Goal: Task Accomplishment & Management: Complete application form

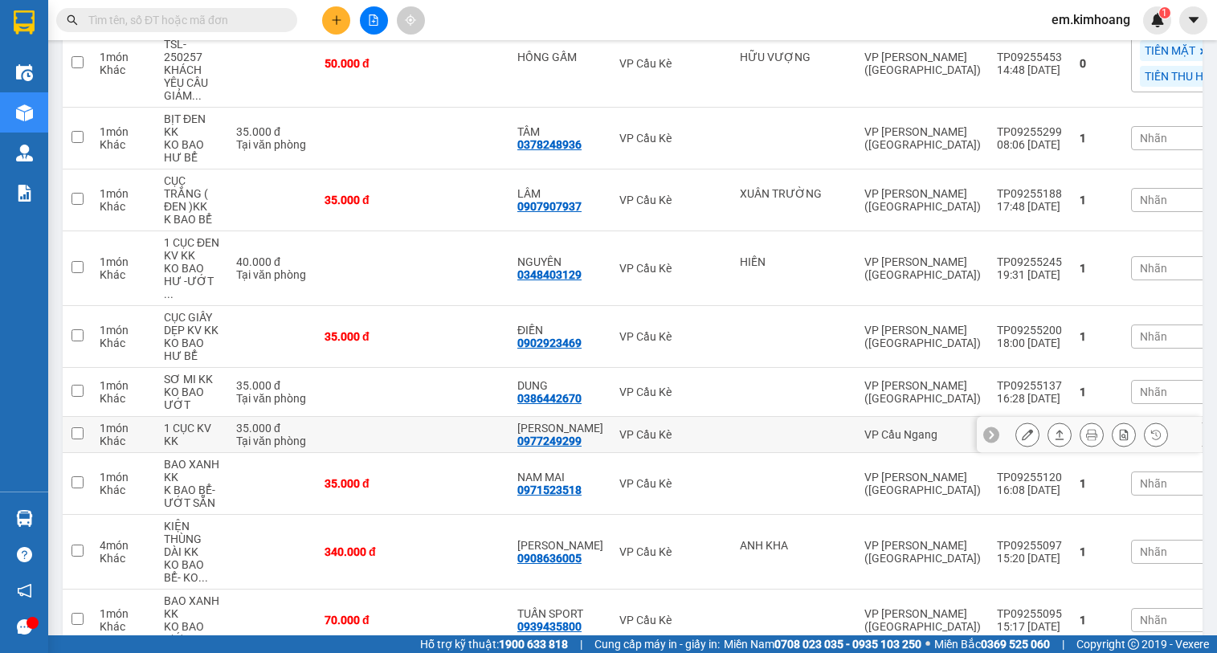
scroll to position [723, 0]
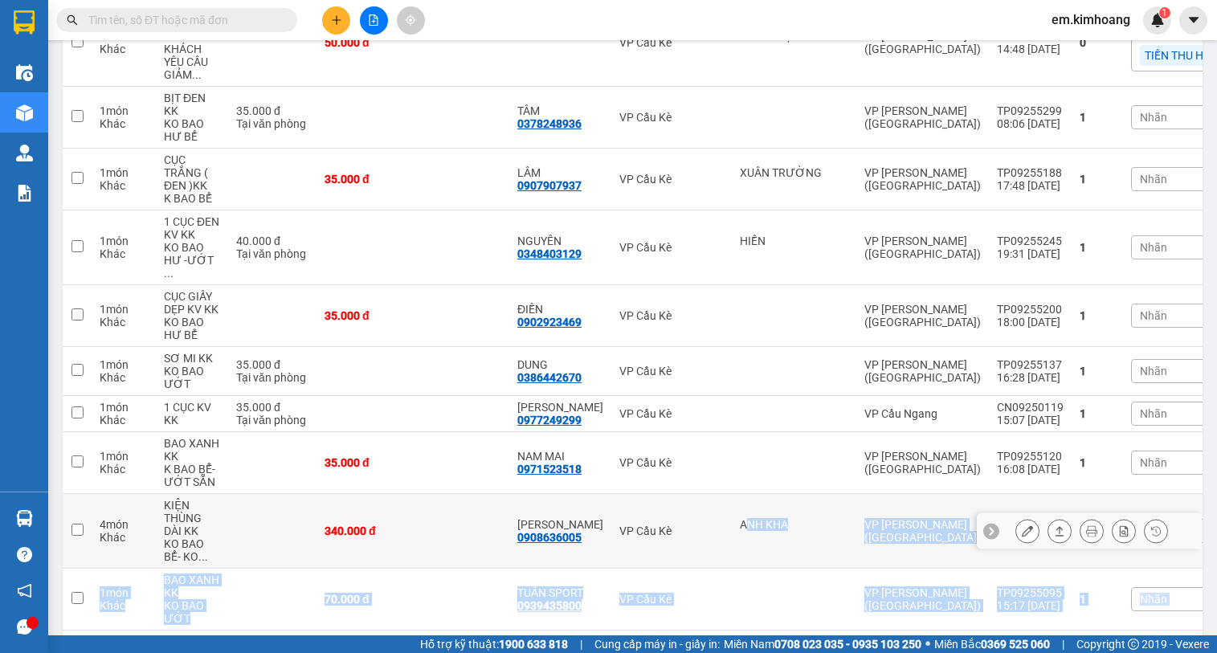
drag, startPoint x: 740, startPoint y: 432, endPoint x: 651, endPoint y: 652, distance: 237.1
click at [651, 652] on section "Kết quả tìm kiếm ( 0 ) Bộ lọc No Data em.[PERSON_NAME] 1 Điều hành xe Kho hàng …" at bounding box center [608, 326] width 1217 height 653
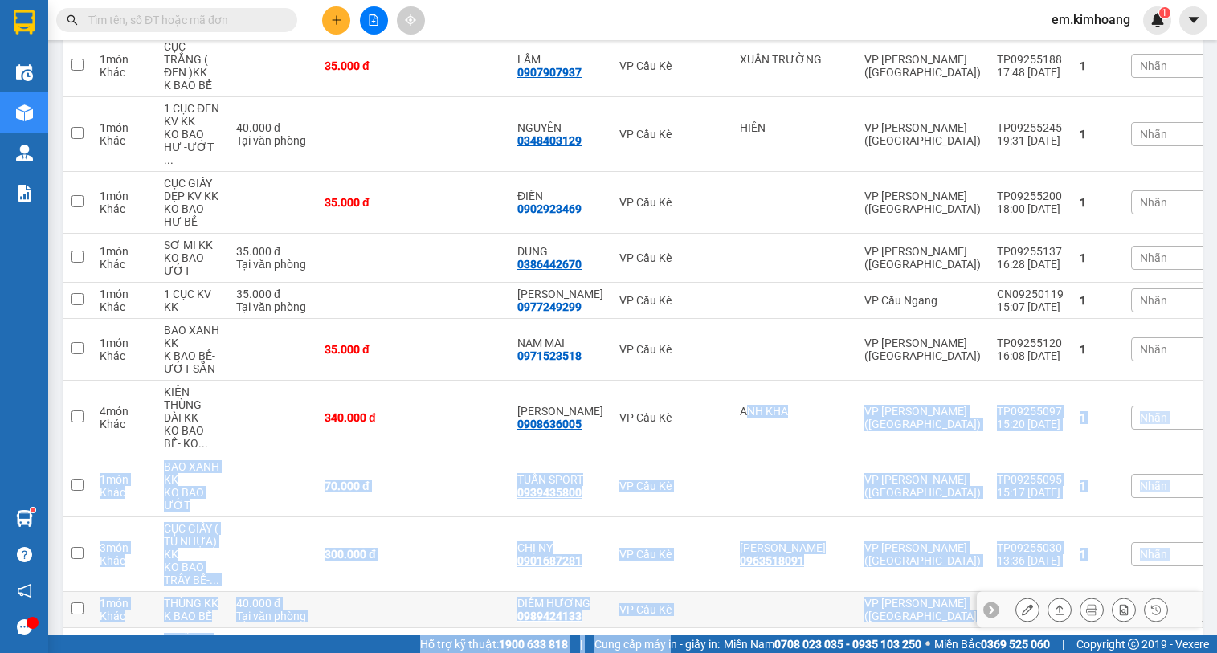
click at [716, 592] on td "VP Cầu Kè" at bounding box center [671, 610] width 120 height 36
checkbox input "true"
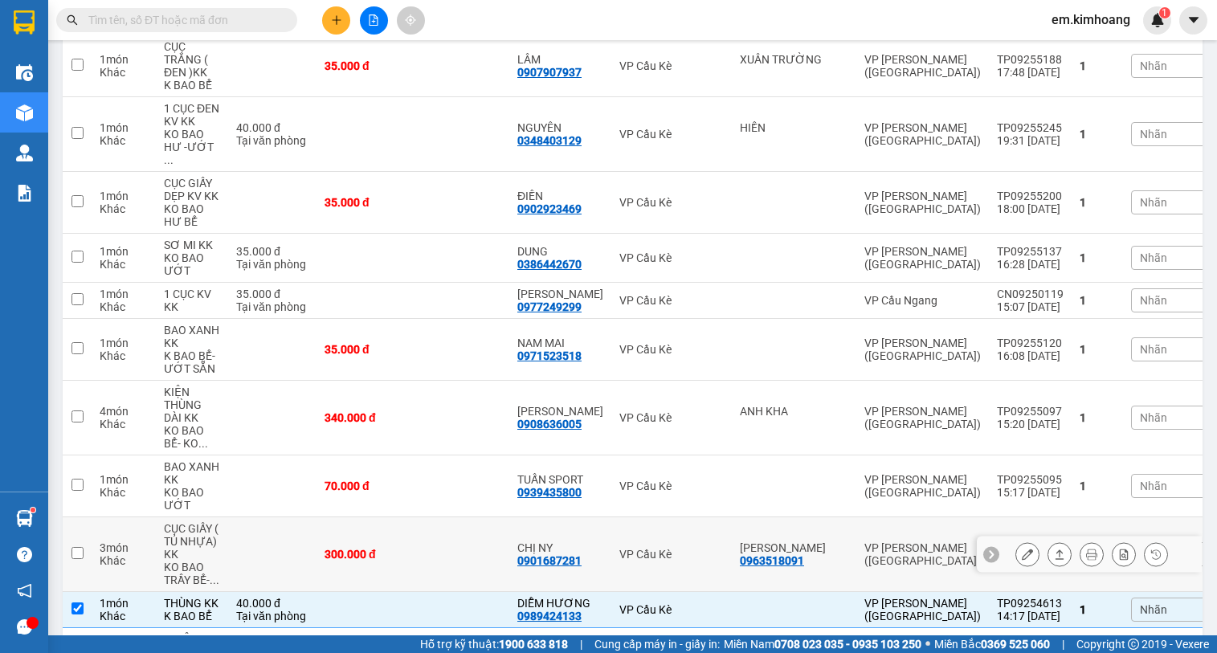
click at [646, 517] on td "VP Cầu Kè" at bounding box center [671, 554] width 120 height 75
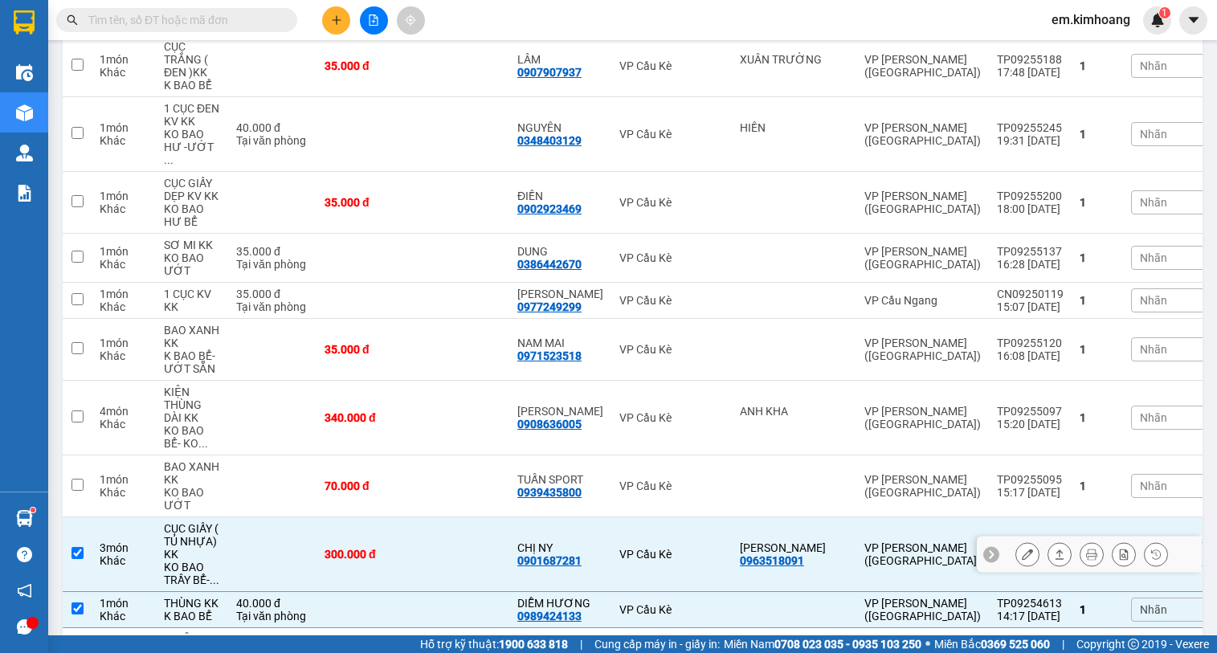
click at [646, 517] on td "VP Cầu Kè" at bounding box center [671, 554] width 120 height 75
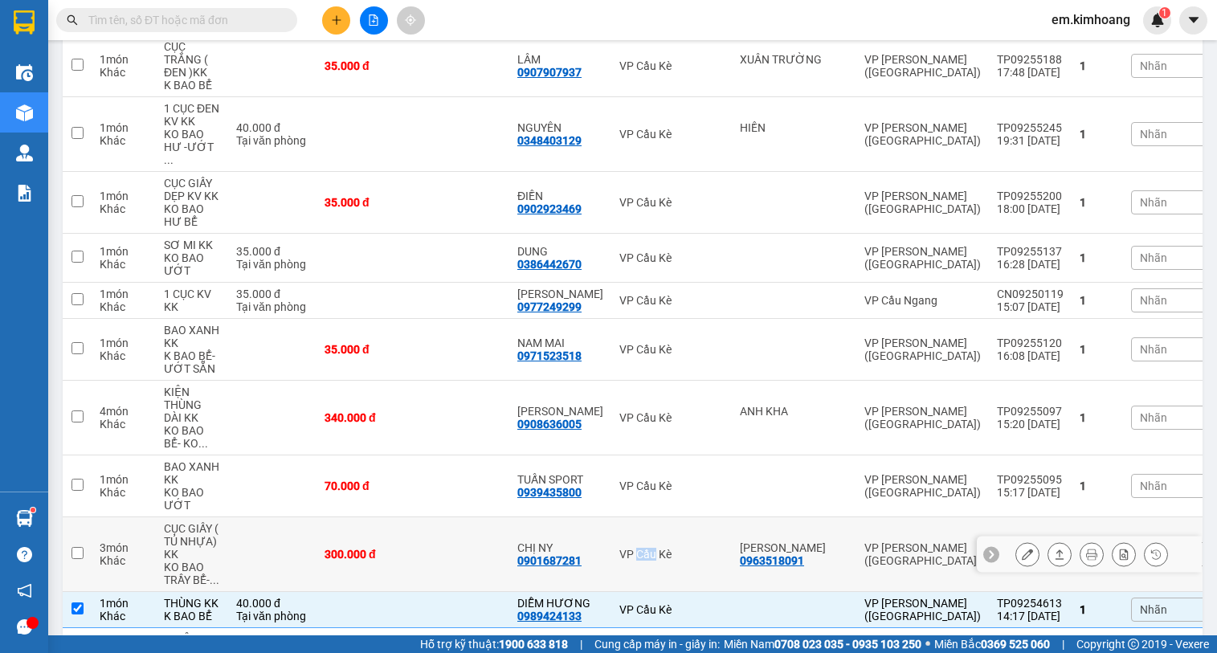
click at [646, 517] on td "VP Cầu Kè" at bounding box center [671, 554] width 120 height 75
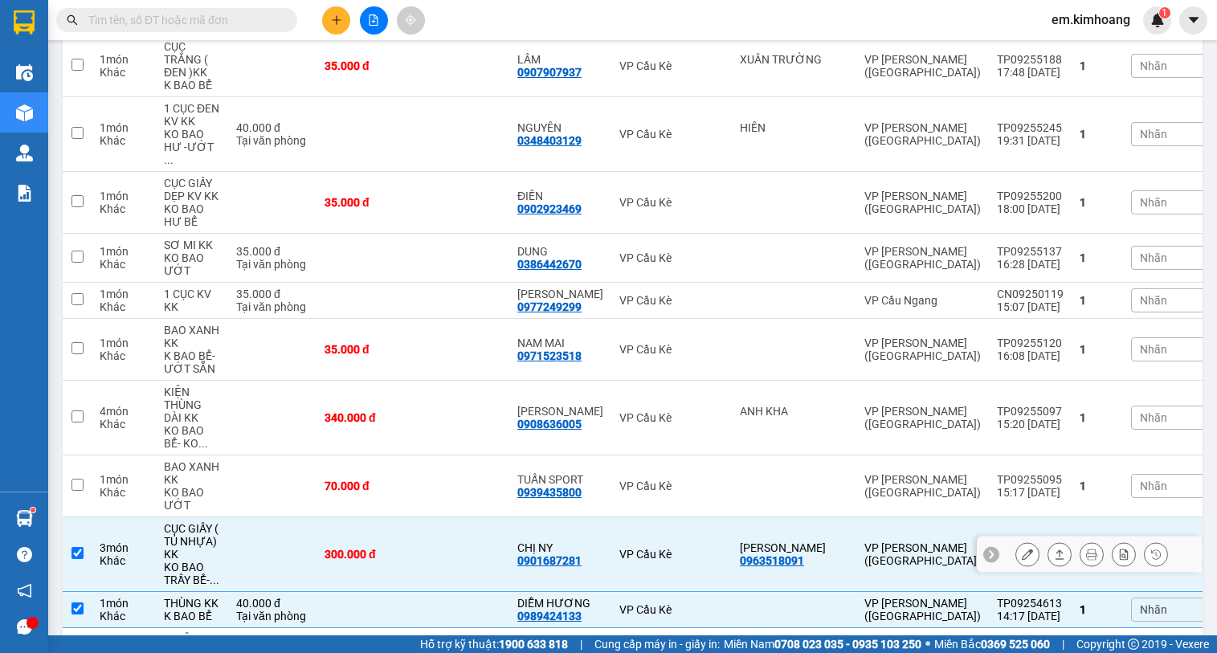
drag, startPoint x: 558, startPoint y: 496, endPoint x: 564, endPoint y: 471, distance: 25.5
click at [561, 541] on div "CHỊ NY 0901687281" at bounding box center [560, 554] width 86 height 26
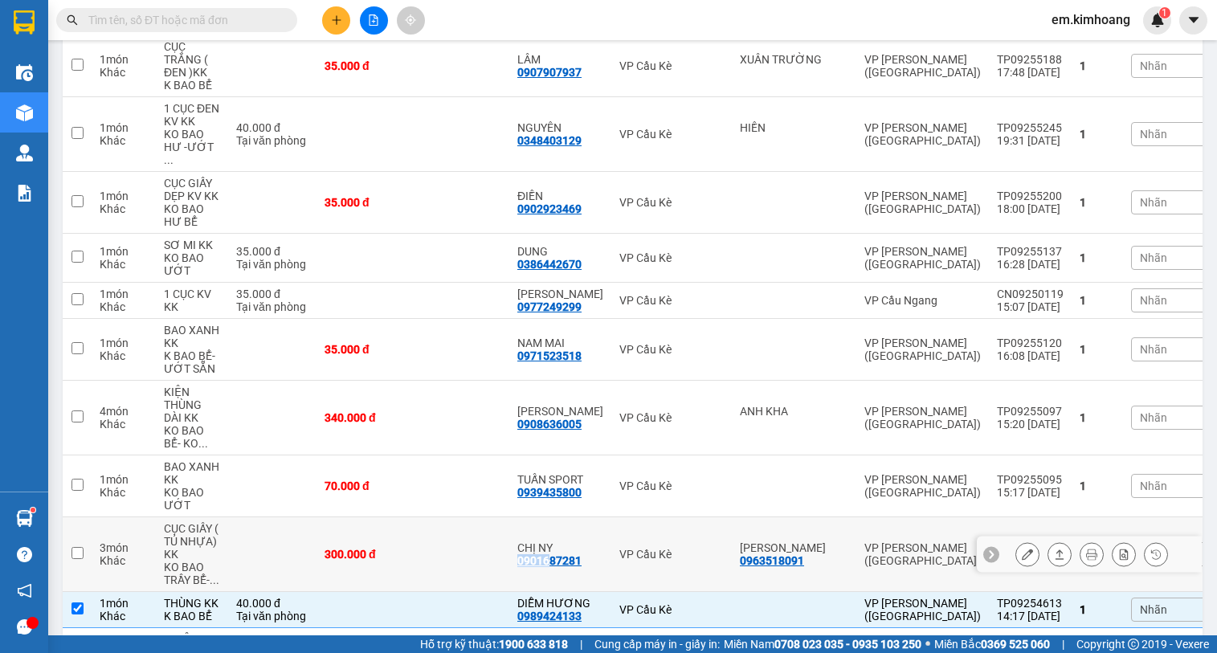
click at [564, 517] on td "CHỊ NY 0901687281" at bounding box center [560, 554] width 102 height 75
checkbox input "true"
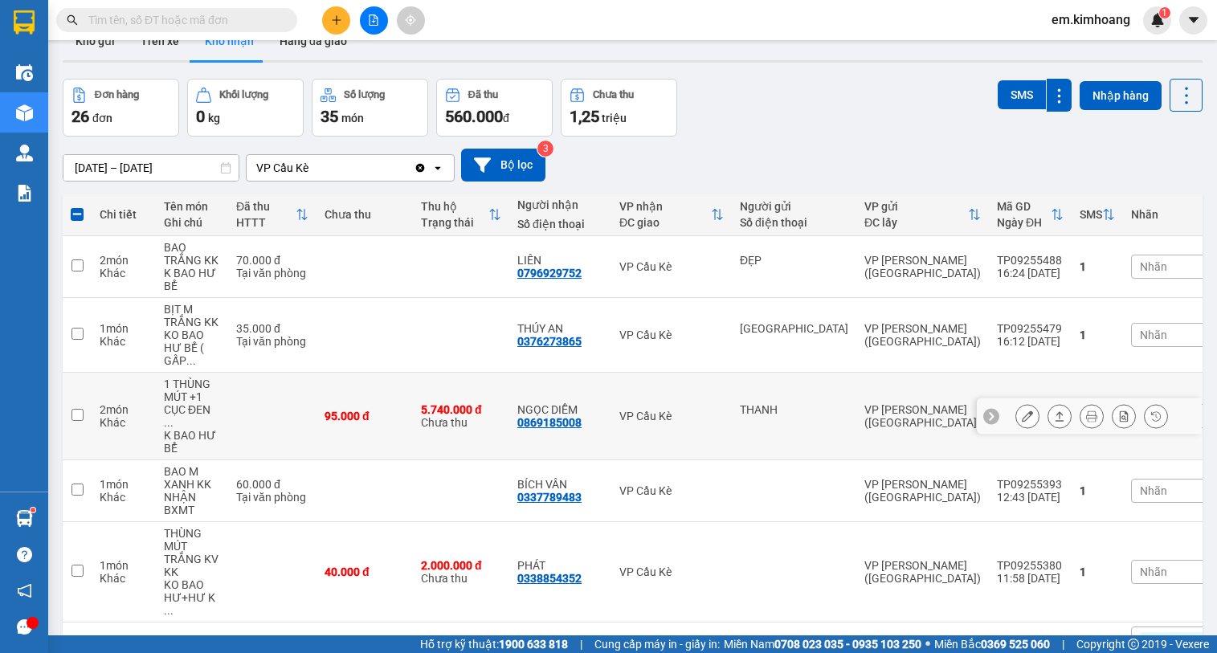
scroll to position [354, 0]
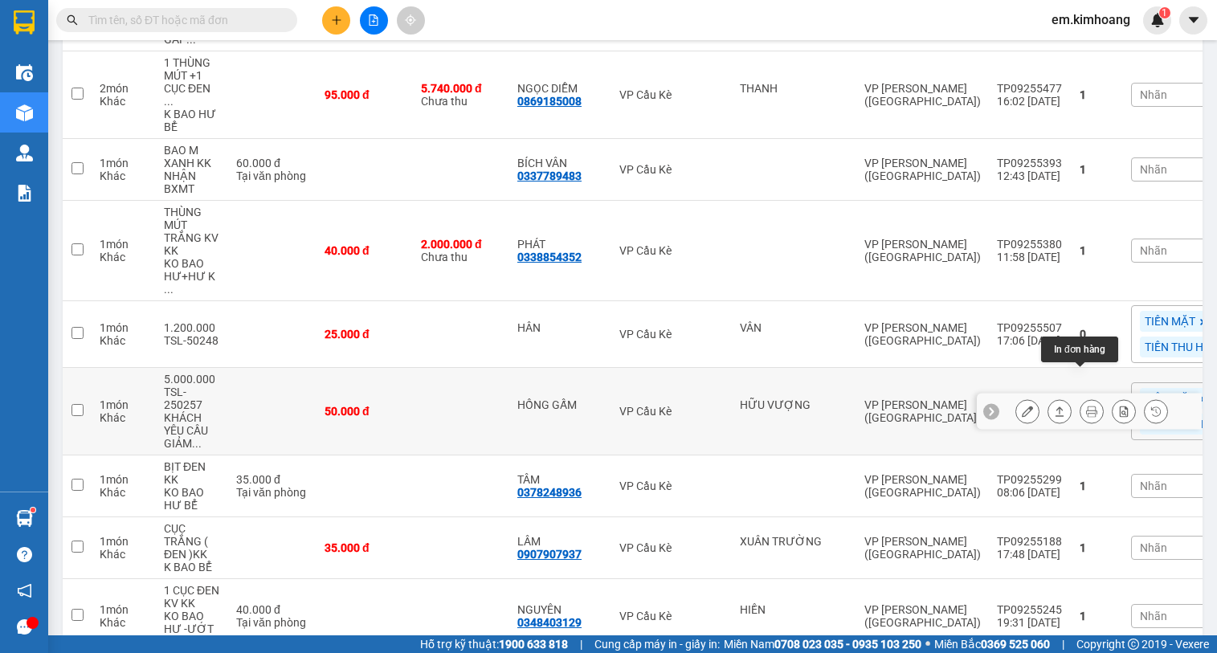
click at [1086, 406] on icon at bounding box center [1091, 411] width 11 height 11
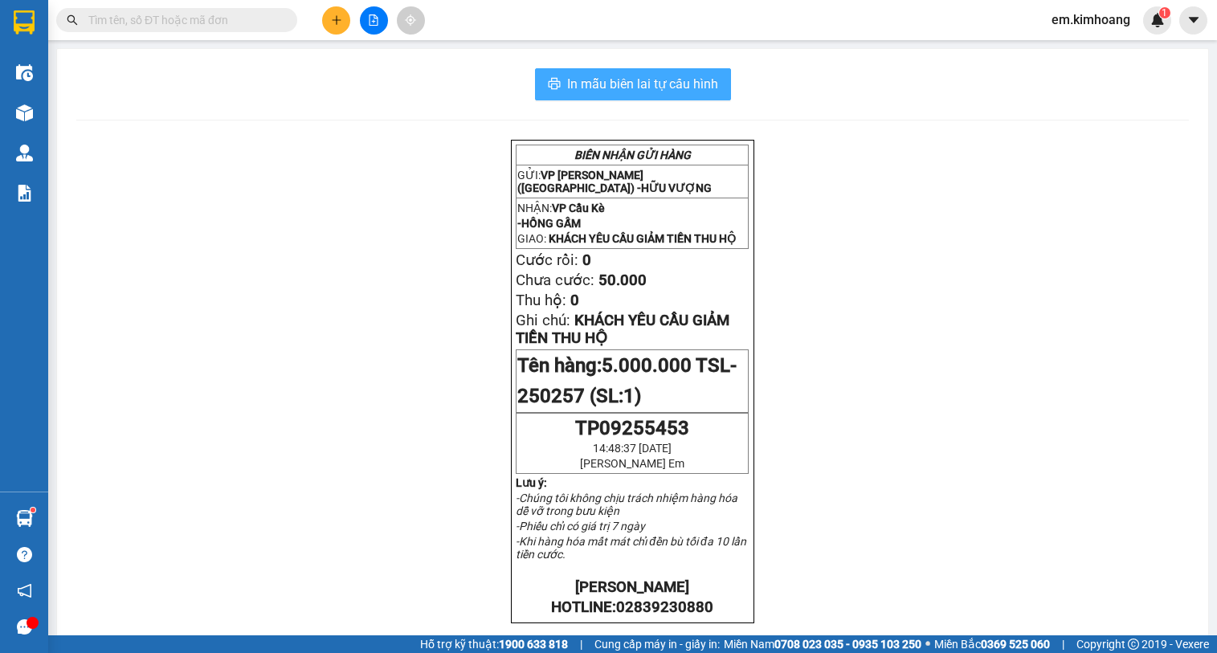
click at [634, 79] on span "In mẫu biên lai tự cấu hình" at bounding box center [642, 84] width 151 height 20
click at [331, 25] on icon "plus" at bounding box center [336, 19] width 11 height 11
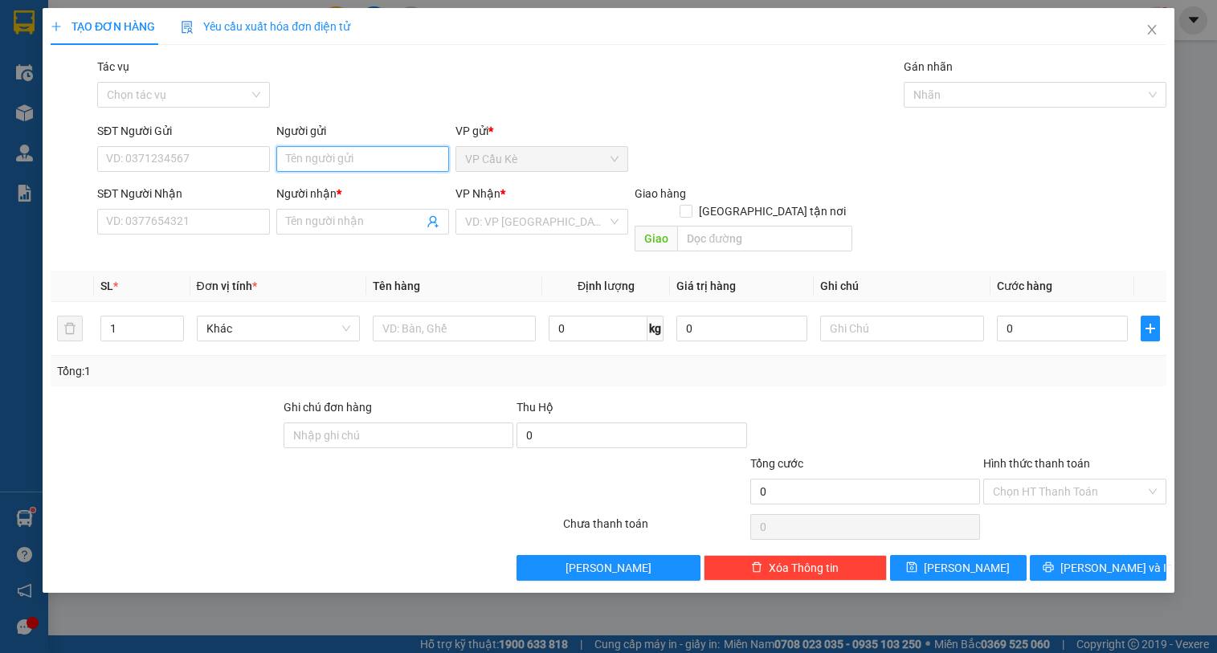
click at [397, 163] on input "Người gửi" at bounding box center [362, 159] width 173 height 26
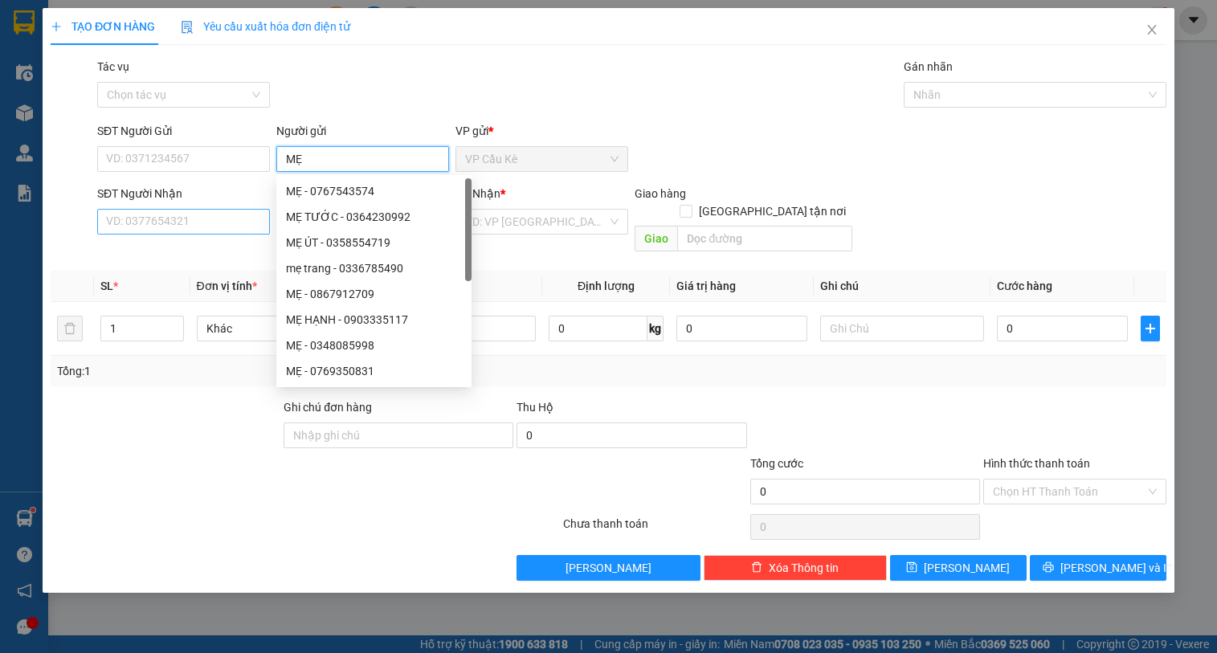
type input "MẸ"
click at [226, 224] on input "SĐT Người Nhận" at bounding box center [183, 222] width 173 height 26
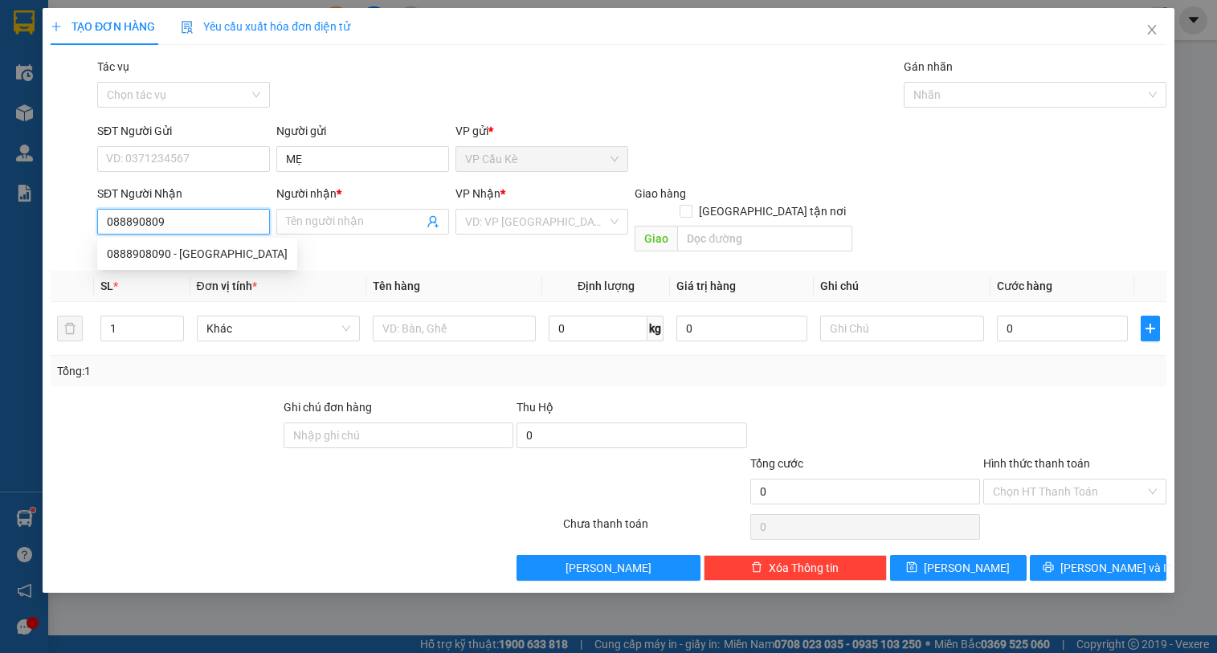
type input "0888908090"
click at [241, 255] on div "0888908090 - [GEOGRAPHIC_DATA]" at bounding box center [197, 254] width 181 height 18
type input "MỸ Á"
type input "35.000"
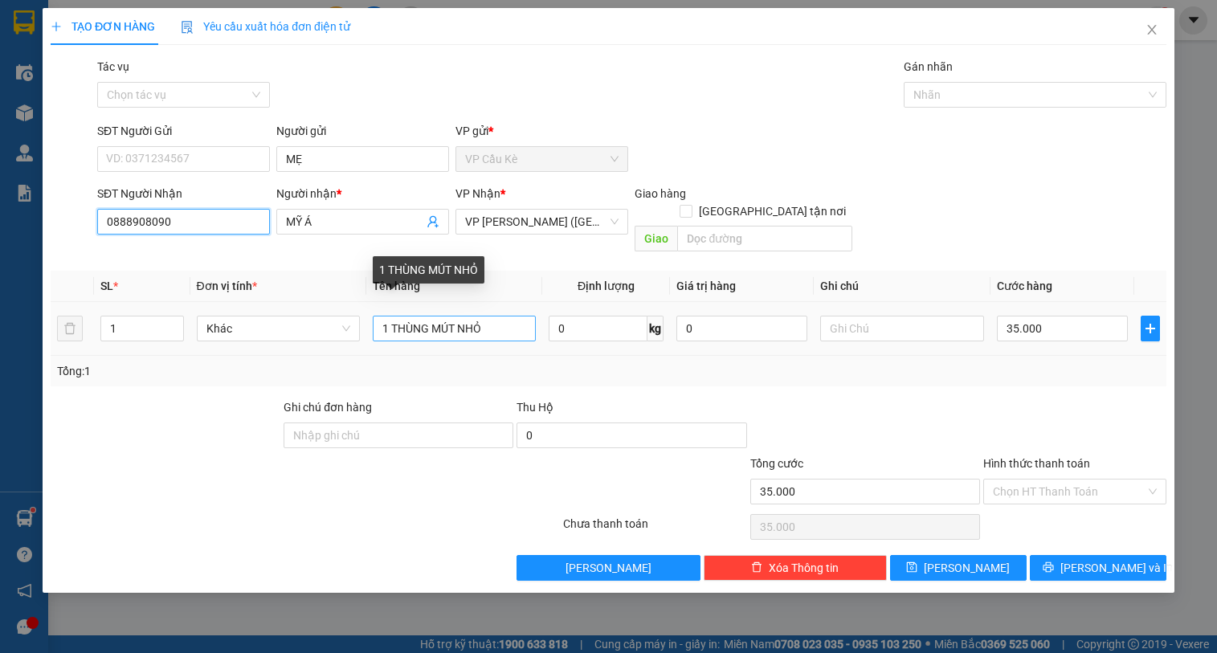
type input "0888908090"
click at [486, 316] on input "1 THÙNG MÚT NHỎ" at bounding box center [454, 329] width 163 height 26
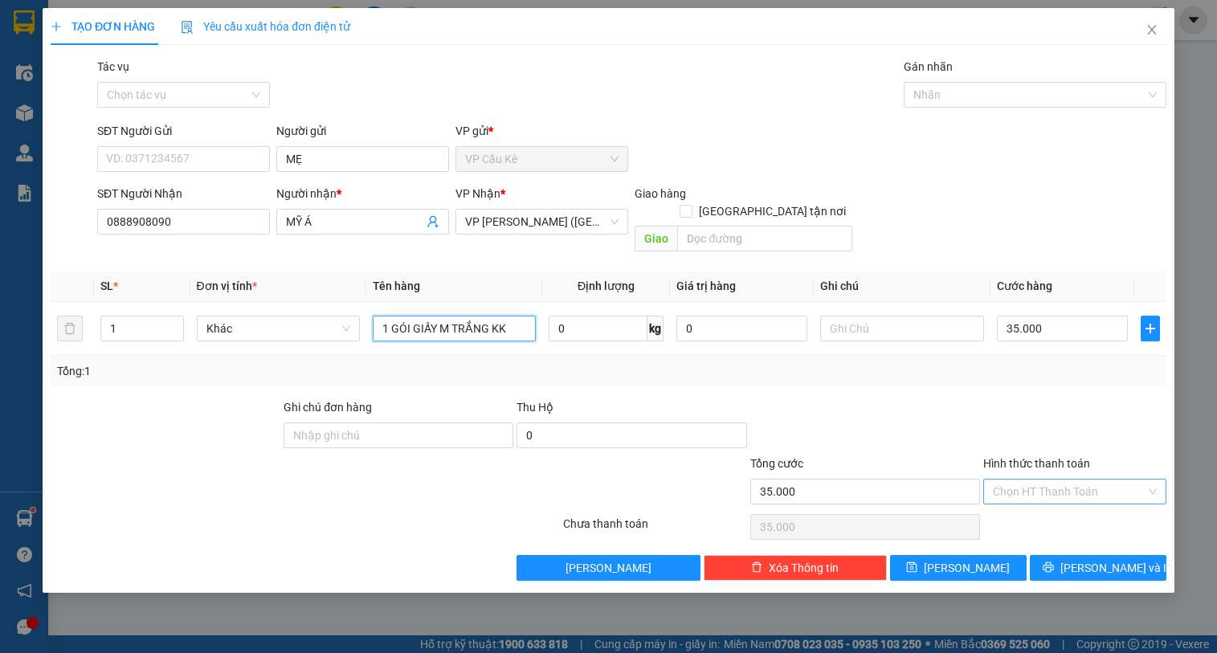
type input "1 GÓI GIẤY M TRẮNG KK"
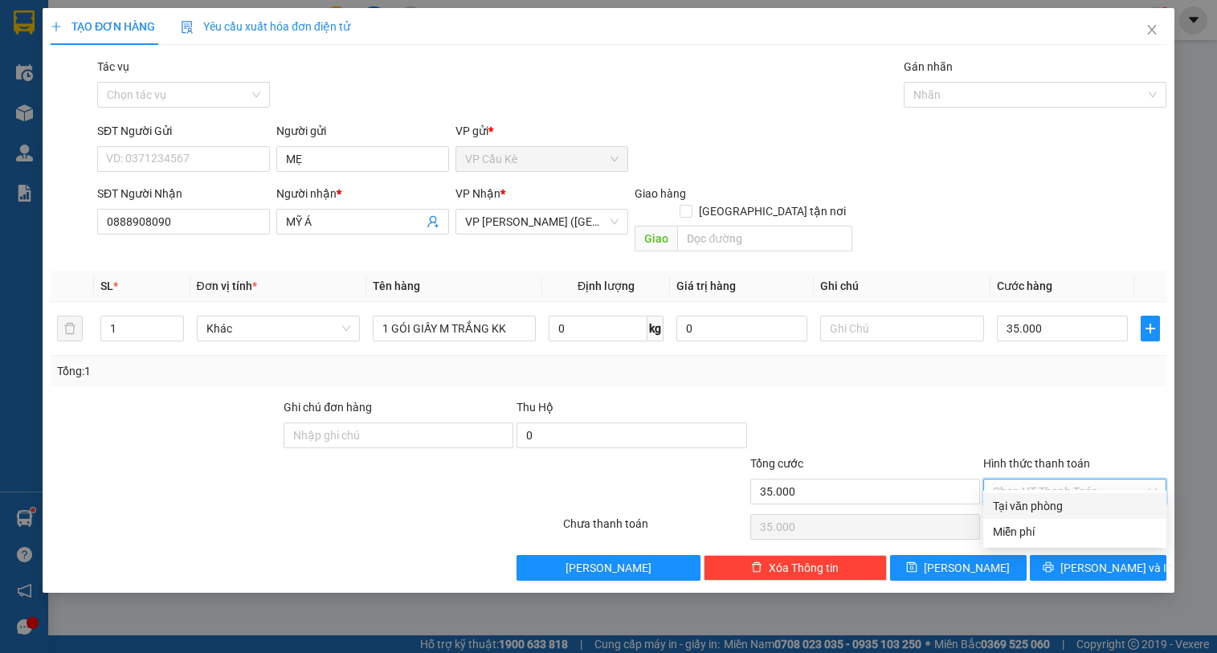
drag, startPoint x: 1071, startPoint y: 471, endPoint x: 1077, endPoint y: 500, distance: 30.2
click at [1072, 479] on input "Hình thức thanh toán" at bounding box center [1069, 491] width 153 height 24
click at [1079, 496] on div "Tại văn phòng" at bounding box center [1074, 506] width 183 height 26
type input "0"
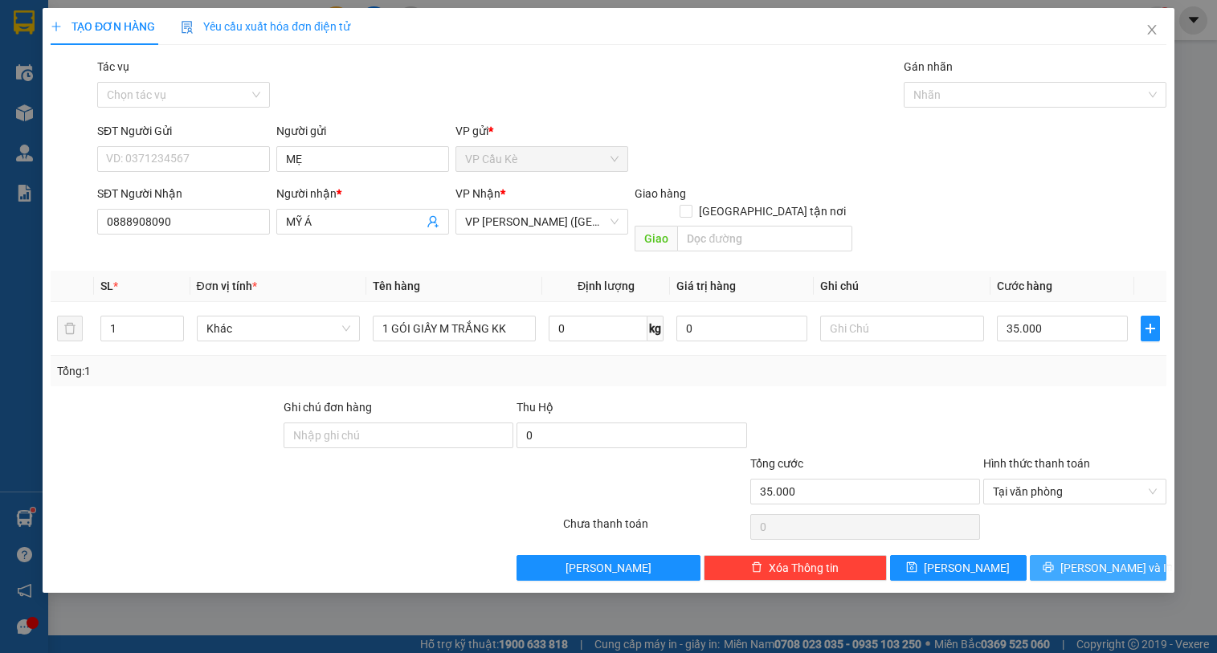
click at [1090, 559] on span "[PERSON_NAME] và In" at bounding box center [1116, 568] width 112 height 18
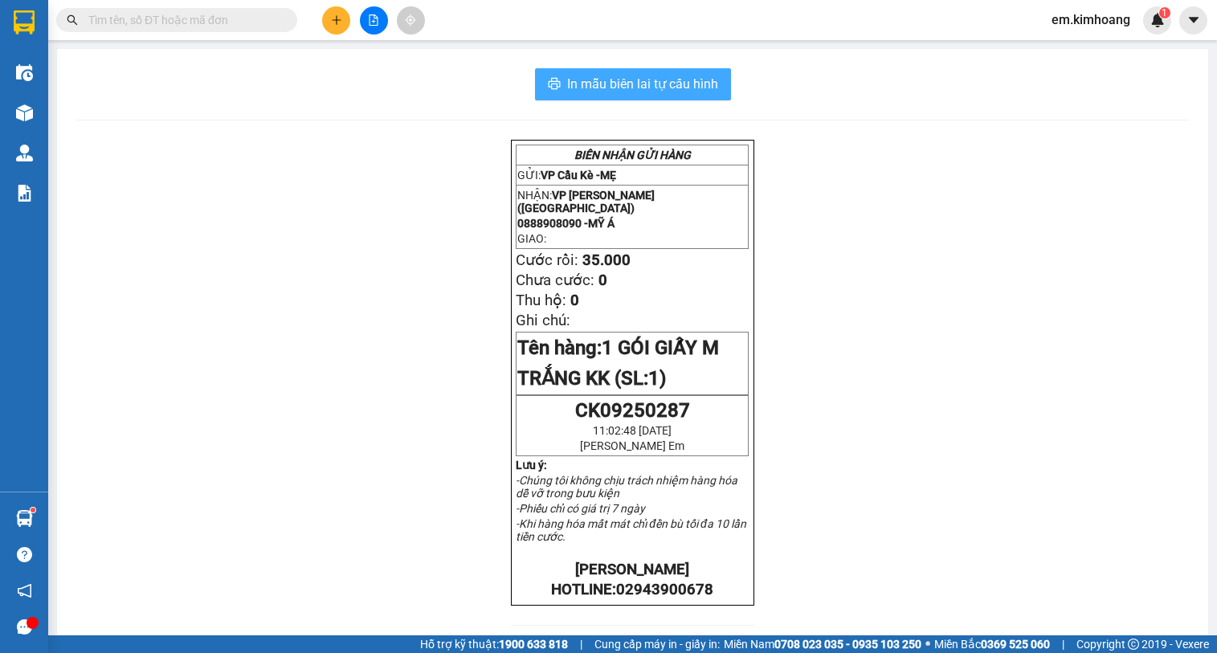
click at [678, 80] on span "In mẫu biên lai tự cấu hình" at bounding box center [642, 84] width 151 height 20
